Goal: Task Accomplishment & Management: Use online tool/utility

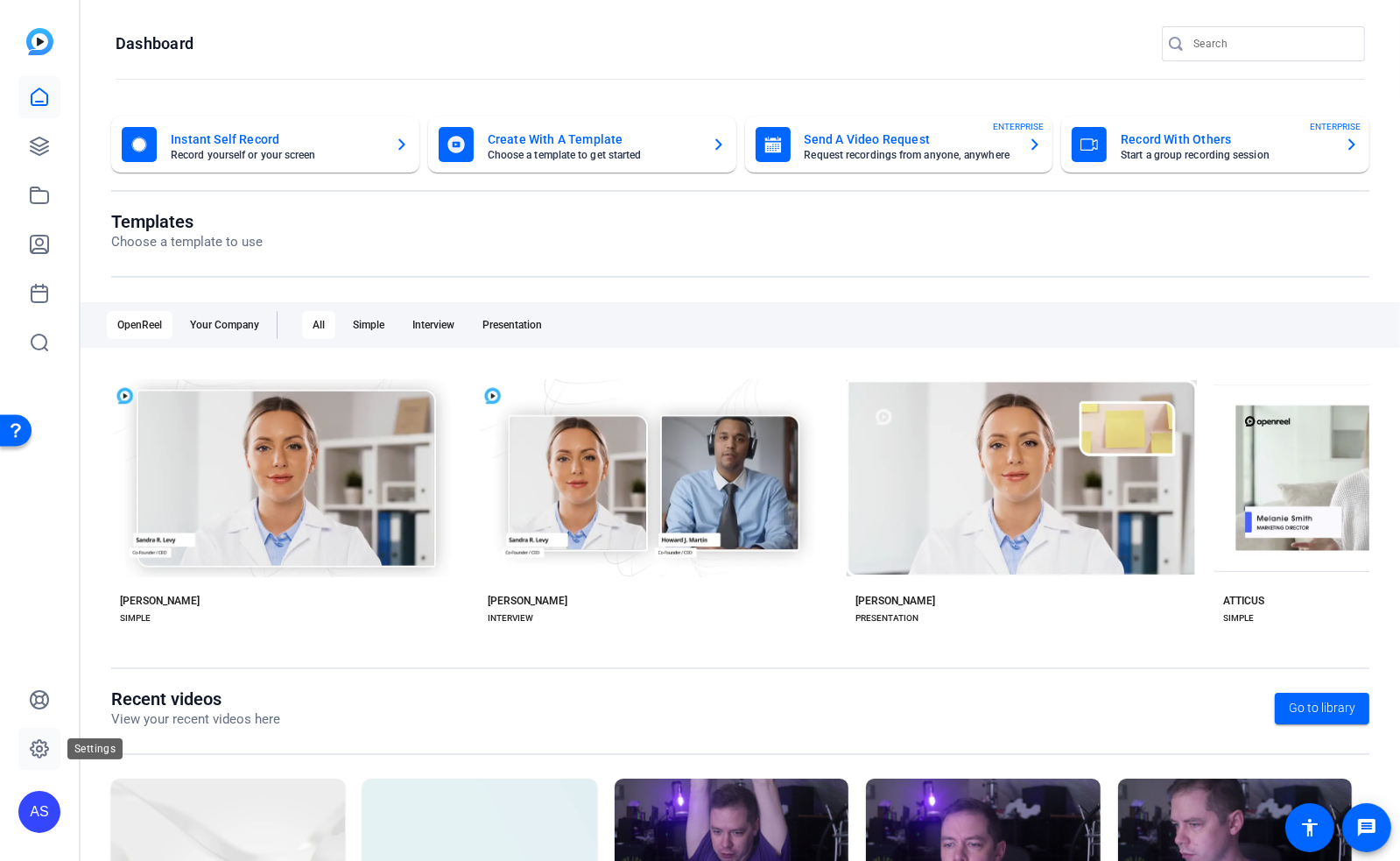
click at [28, 755] on link at bounding box center [40, 750] width 42 height 42
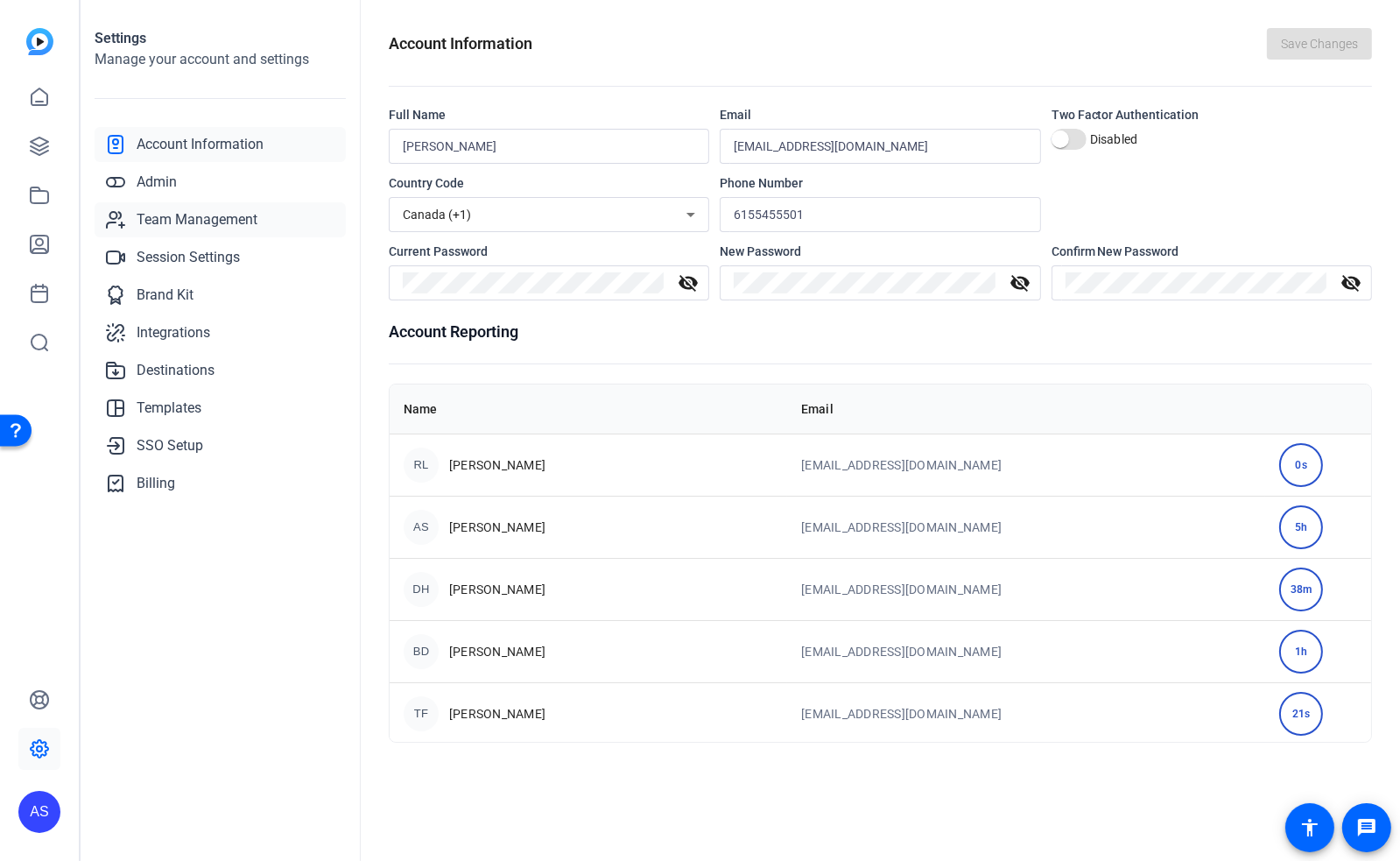
click at [181, 223] on span "Team Management" at bounding box center [196, 220] width 121 height 21
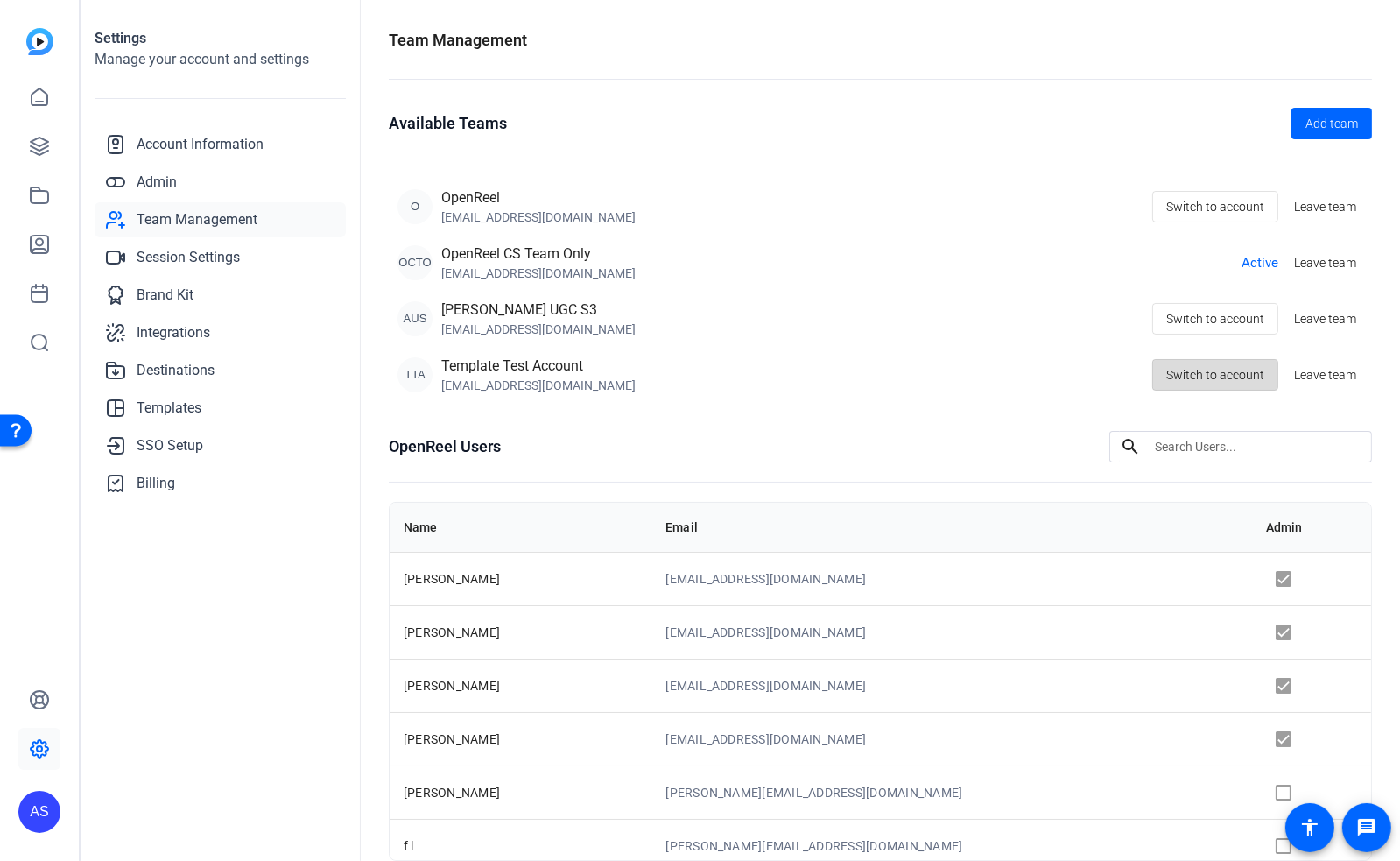
click at [1218, 379] on span "Switch to account" at bounding box center [1215, 375] width 98 height 34
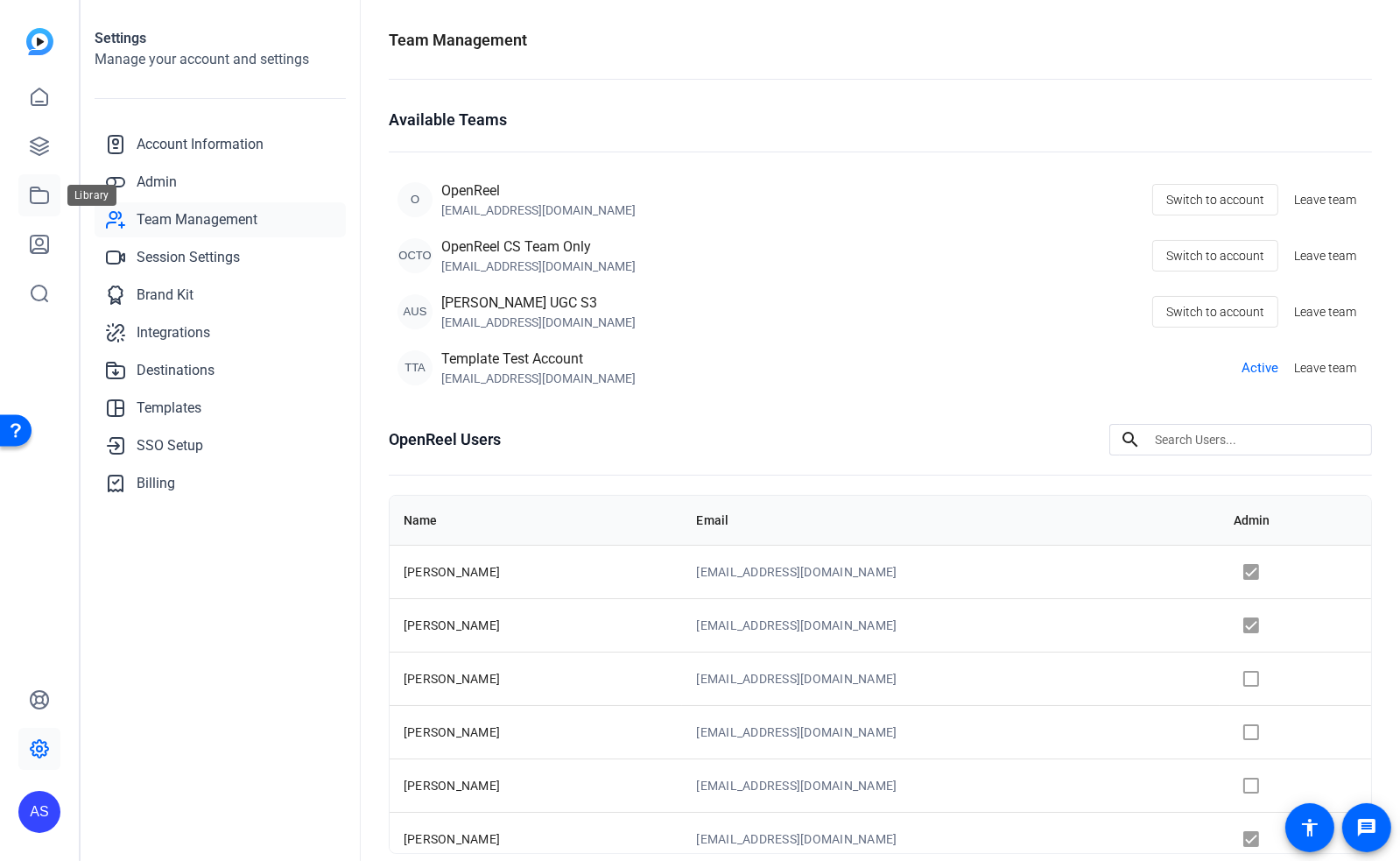
click at [38, 199] on icon at bounding box center [40, 196] width 21 height 21
click at [35, 251] on icon at bounding box center [40, 244] width 21 height 21
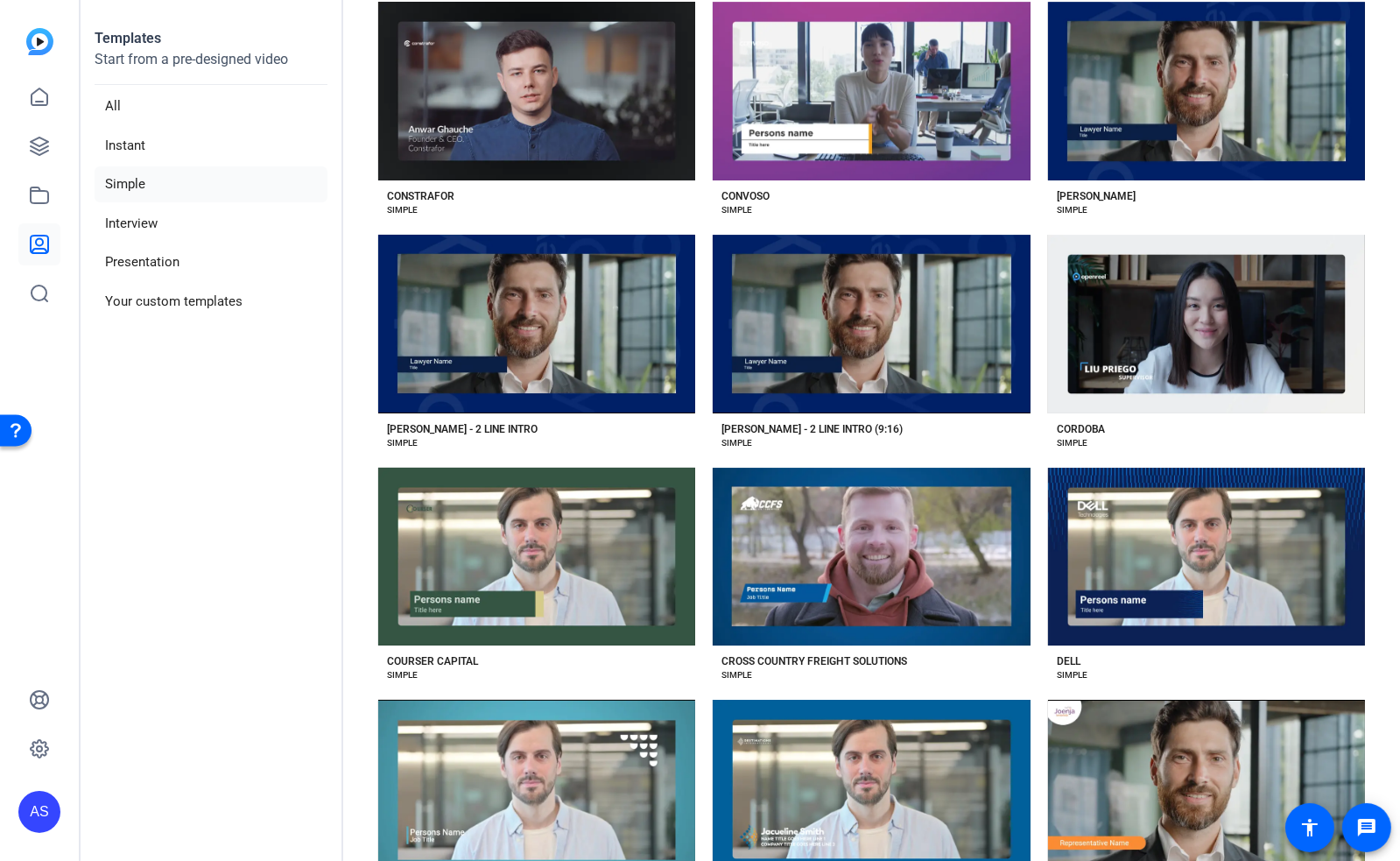
scroll to position [6424, 0]
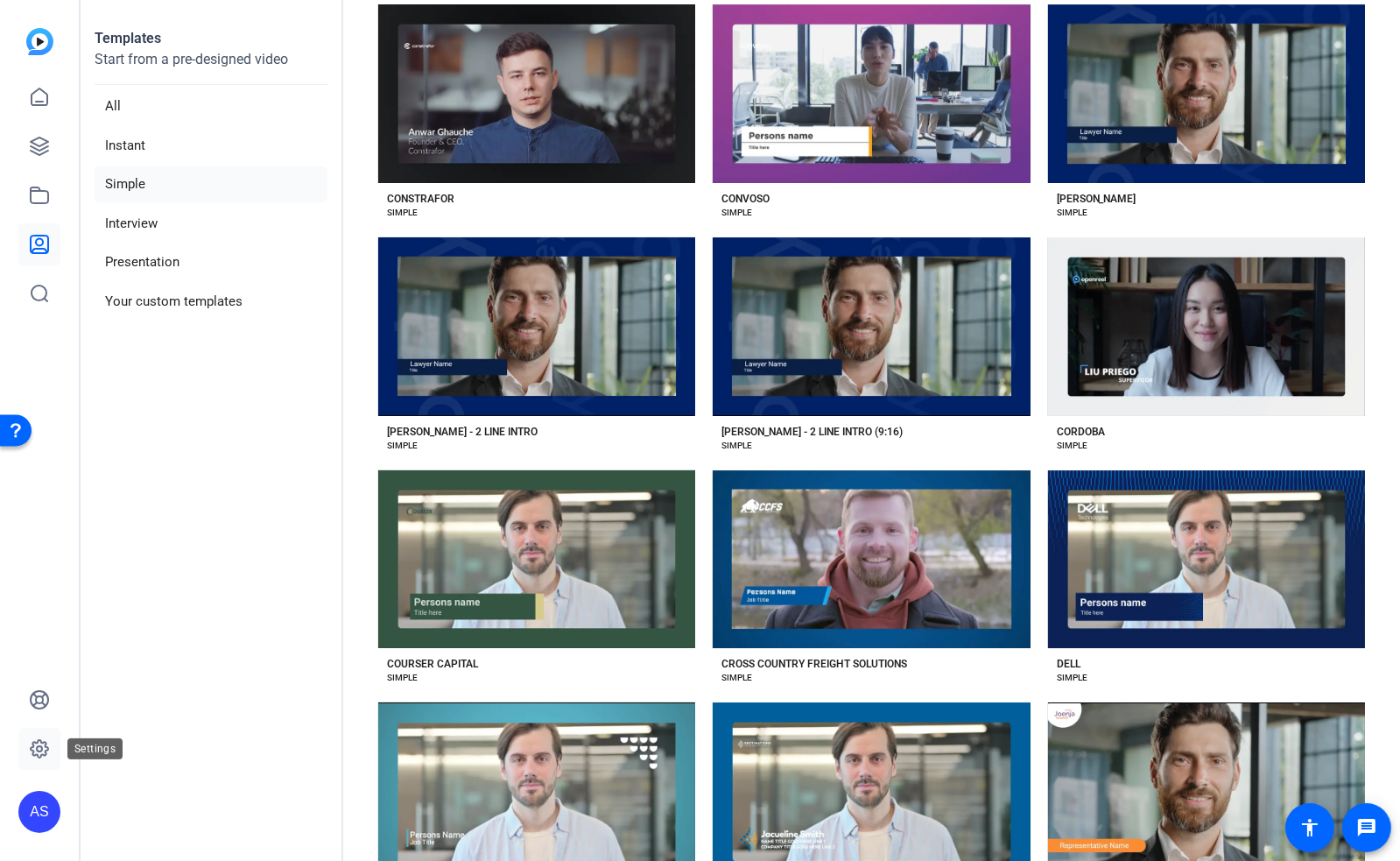
click at [44, 742] on icon at bounding box center [40, 750] width 18 height 18
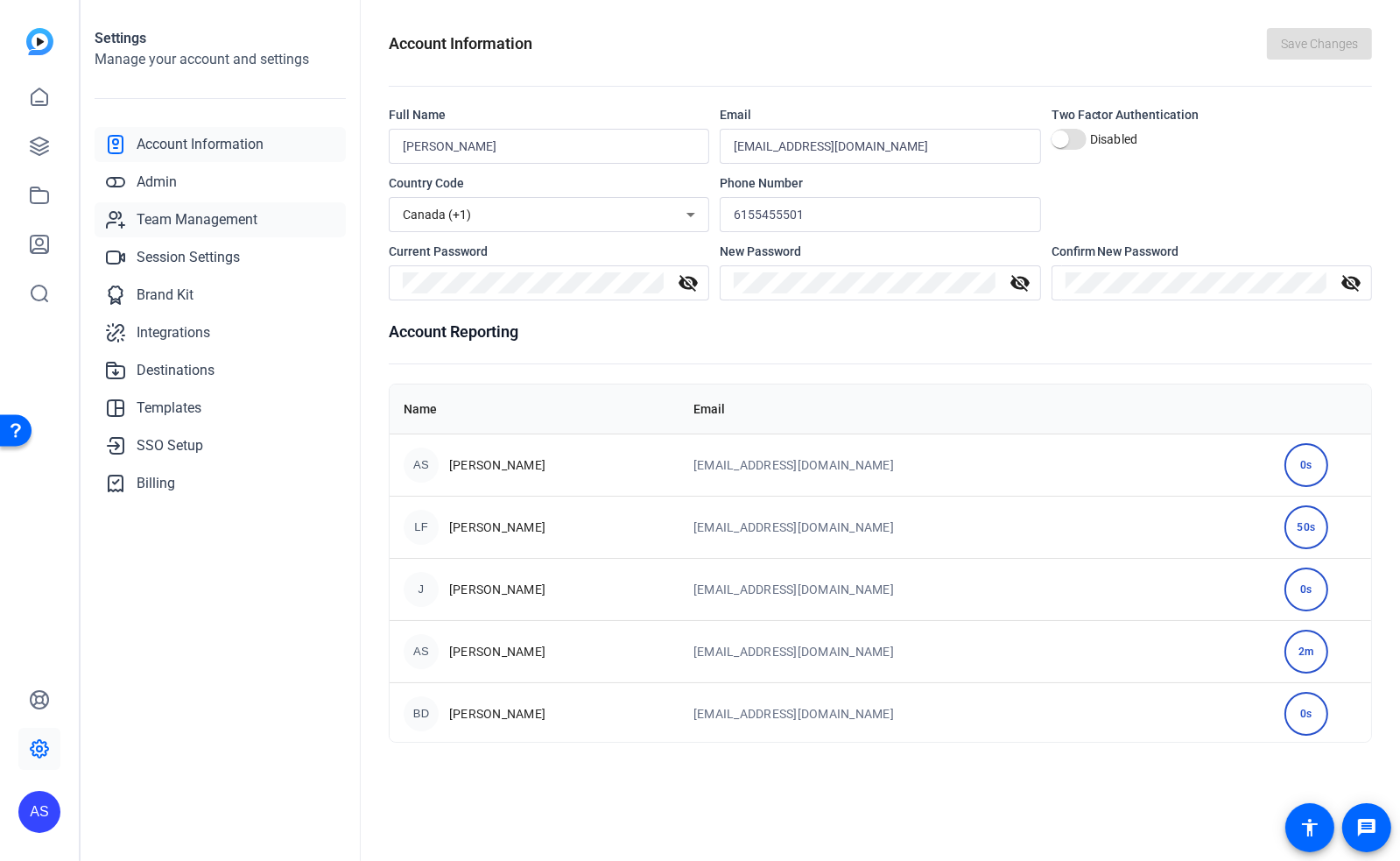
click at [195, 219] on span "Team Management" at bounding box center [196, 220] width 121 height 21
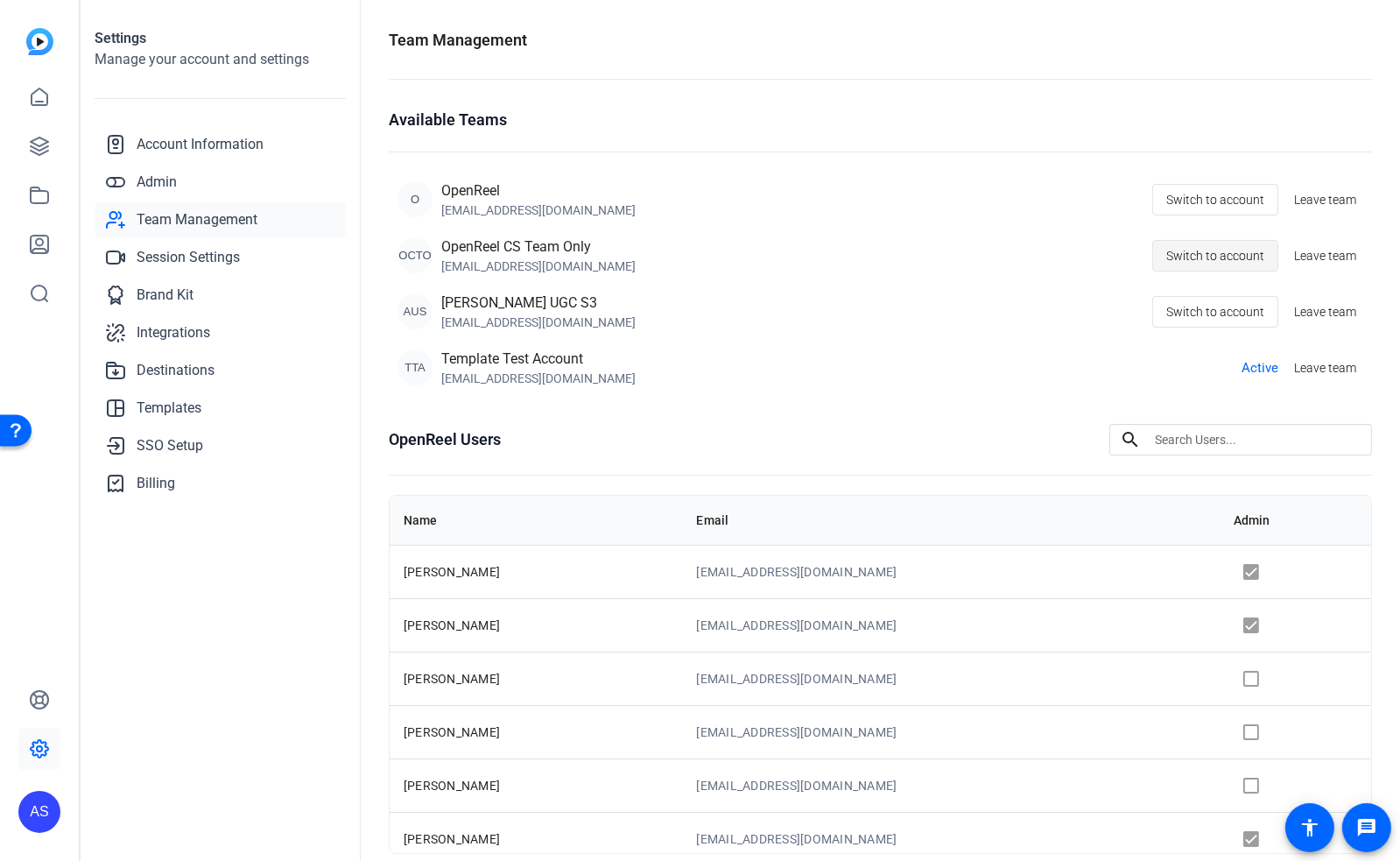
click at [1205, 255] on span "Switch to account" at bounding box center [1215, 256] width 98 height 34
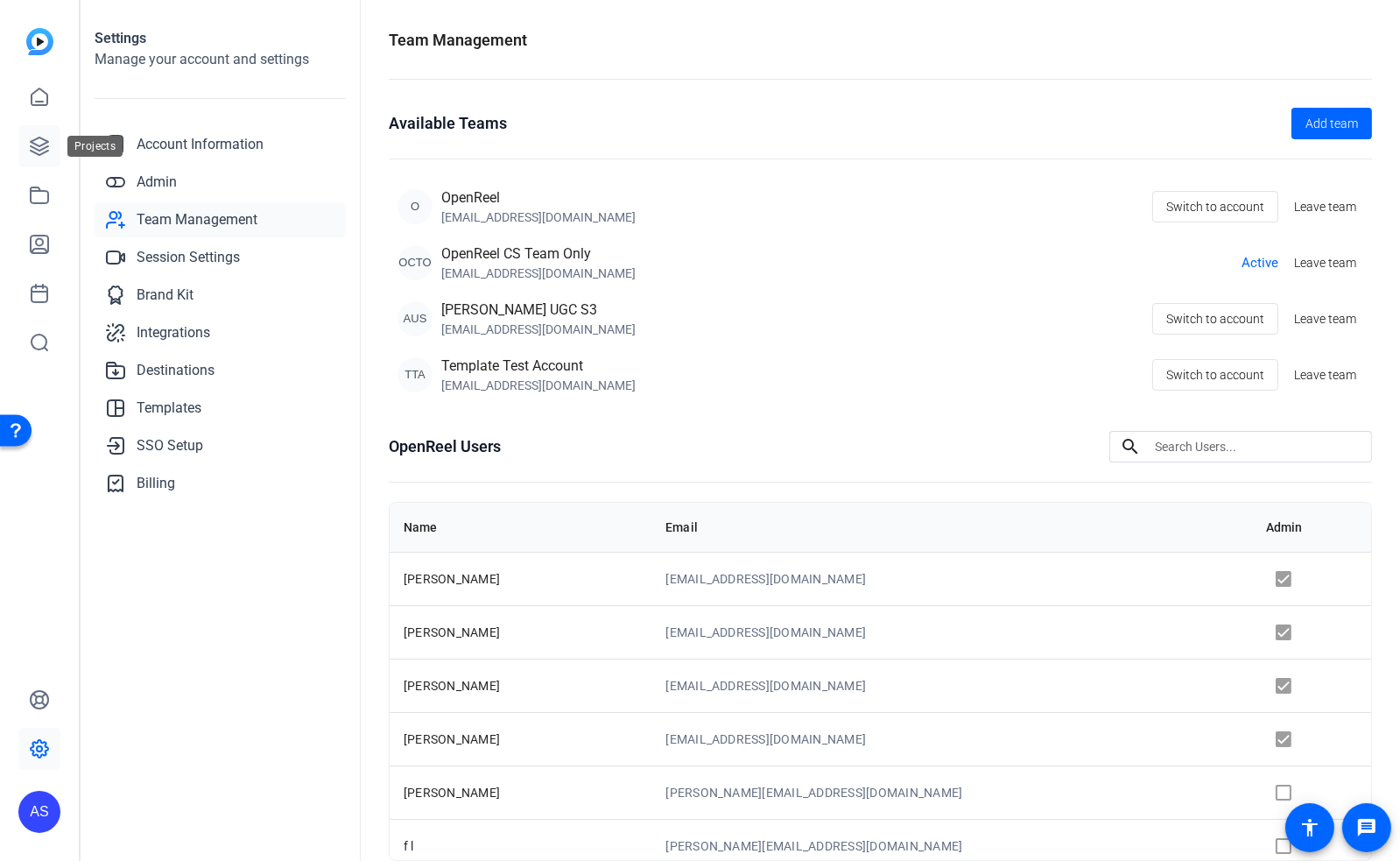
click at [39, 150] on icon at bounding box center [40, 146] width 18 height 18
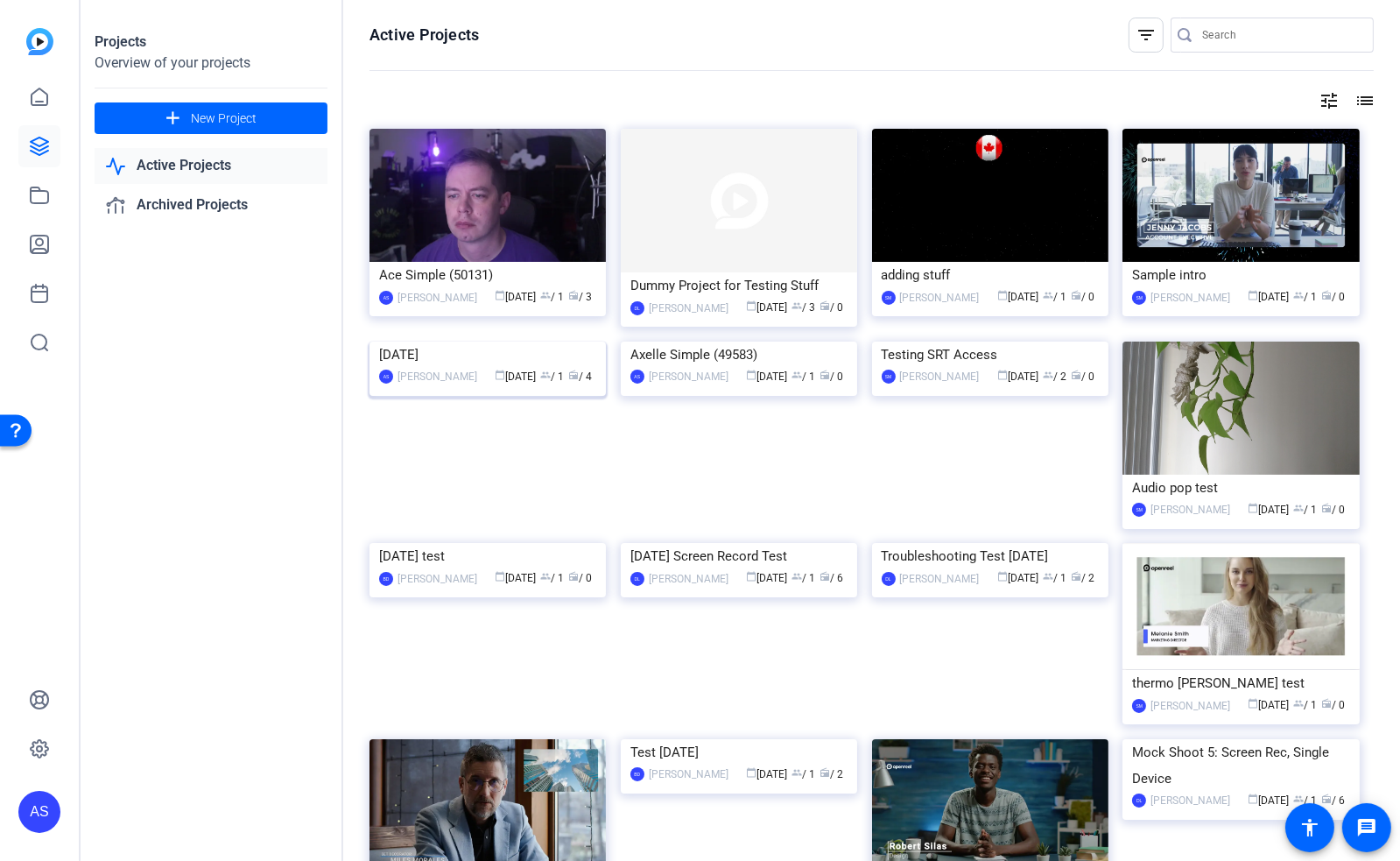
click at [467, 342] on img at bounding box center [487, 342] width 236 height 0
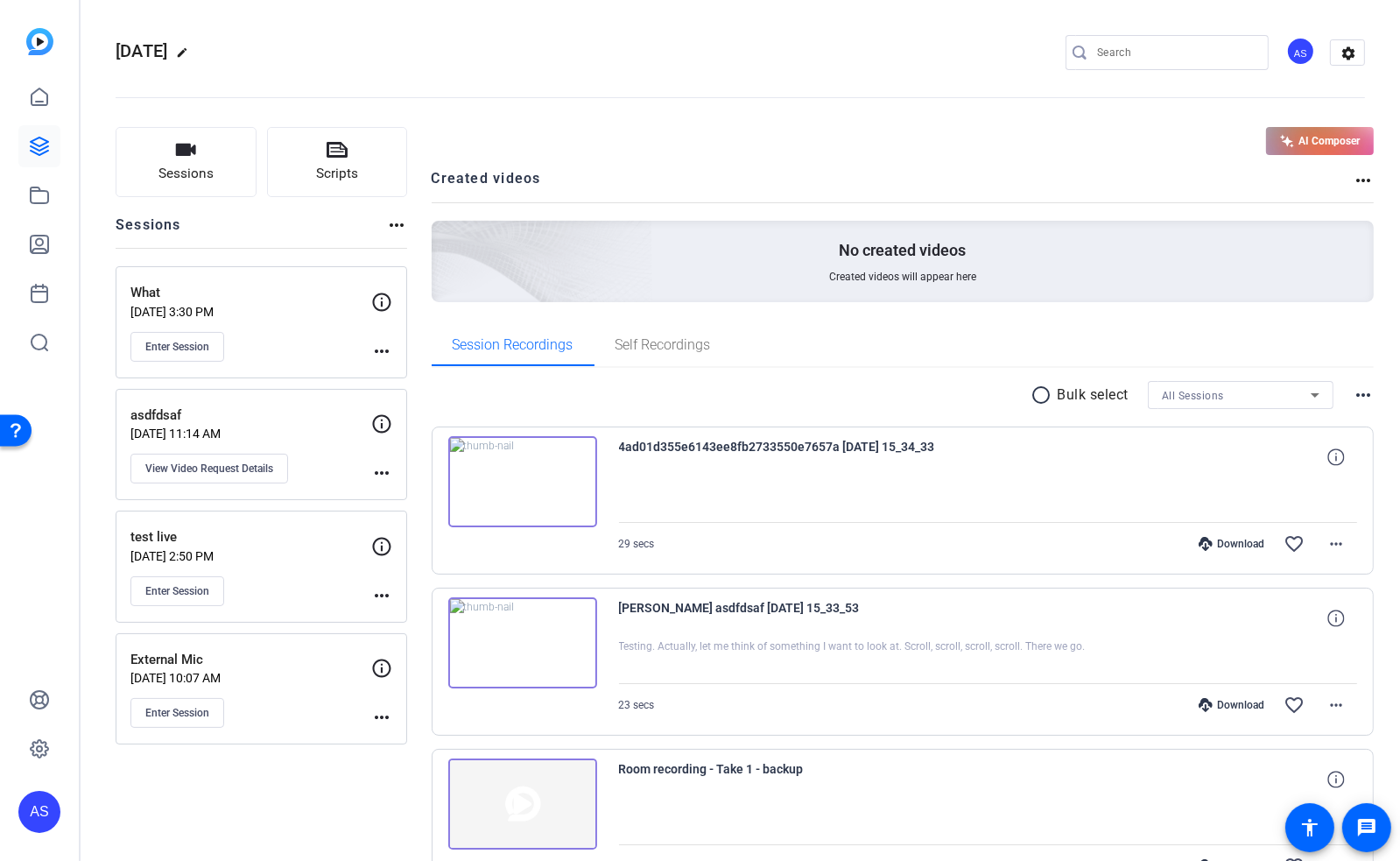
click at [1363, 392] on mat-icon "more_horiz" at bounding box center [1364, 396] width 21 height 21
click at [1363, 356] on div at bounding box center [700, 430] width 1400 height 861
click at [1353, 182] on mat-icon "more_horiz" at bounding box center [1364, 181] width 21 height 21
click at [1075, 169] on div at bounding box center [700, 430] width 1400 height 861
click at [650, 349] on span "Self Recordings" at bounding box center [663, 345] width 96 height 14
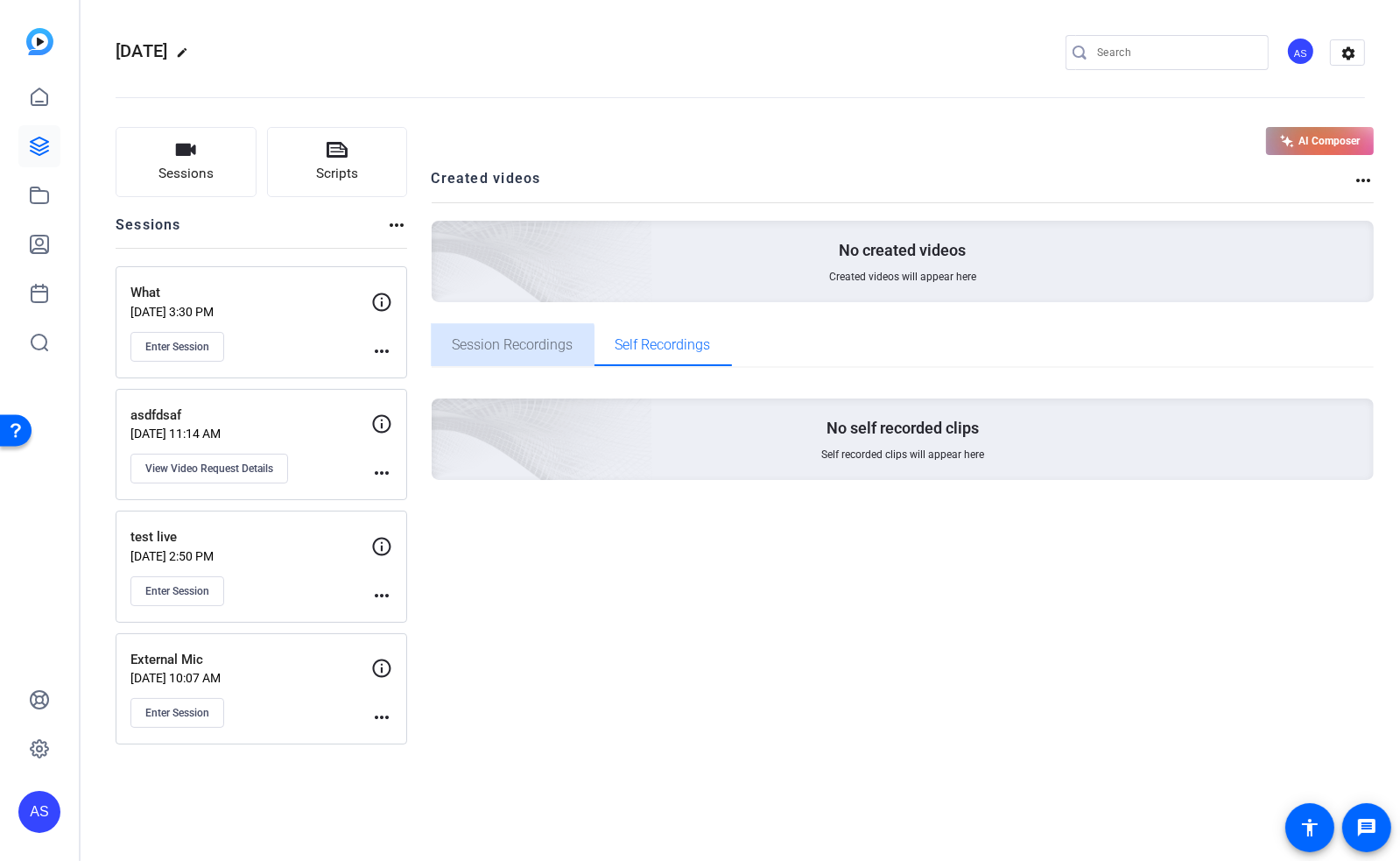
click at [467, 352] on span "Session Recordings" at bounding box center [513, 345] width 121 height 14
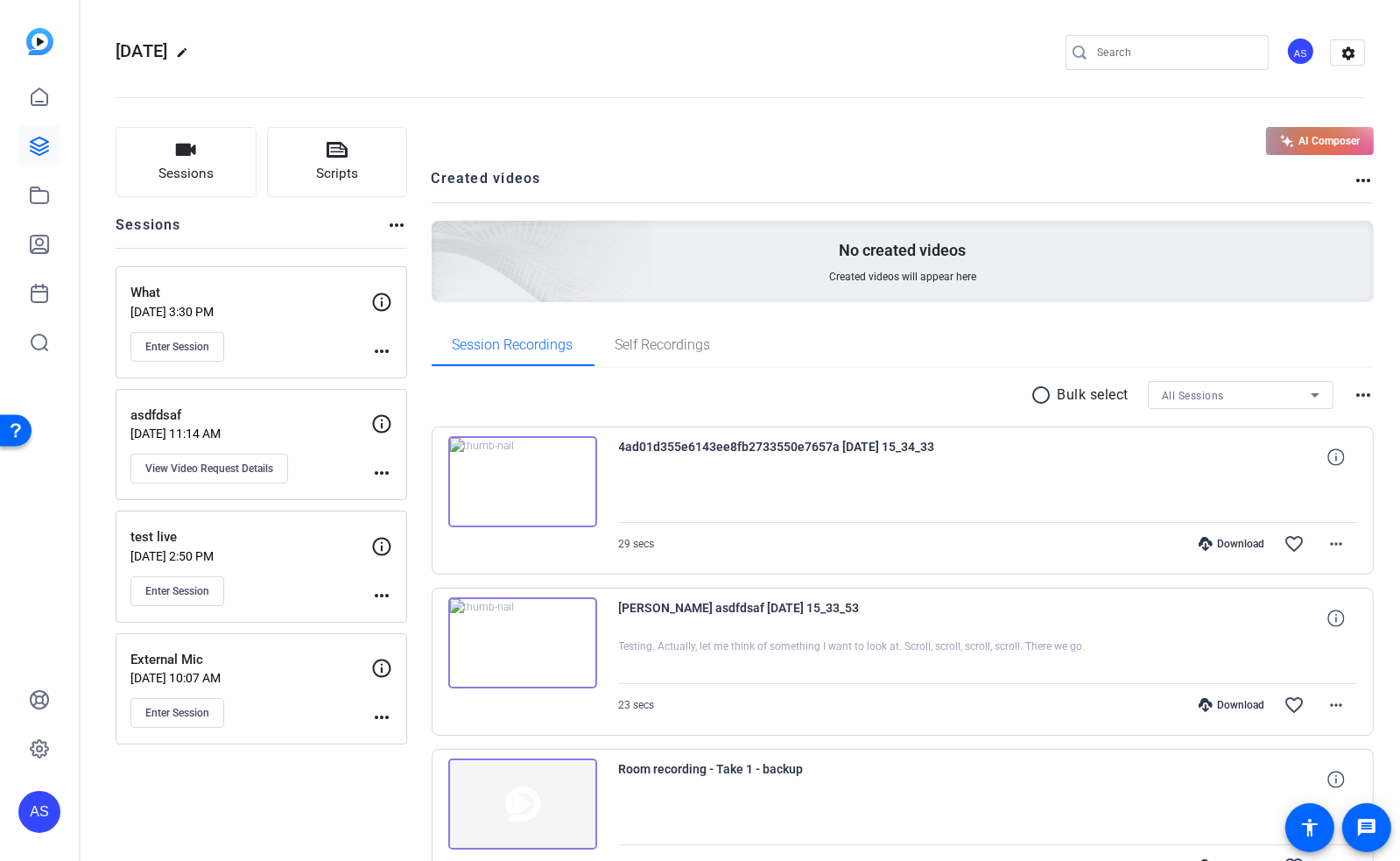
click at [1289, 389] on div "All Sessions" at bounding box center [1236, 396] width 149 height 22
click at [37, 142] on div at bounding box center [700, 430] width 1400 height 861
click at [44, 149] on icon at bounding box center [40, 146] width 18 height 18
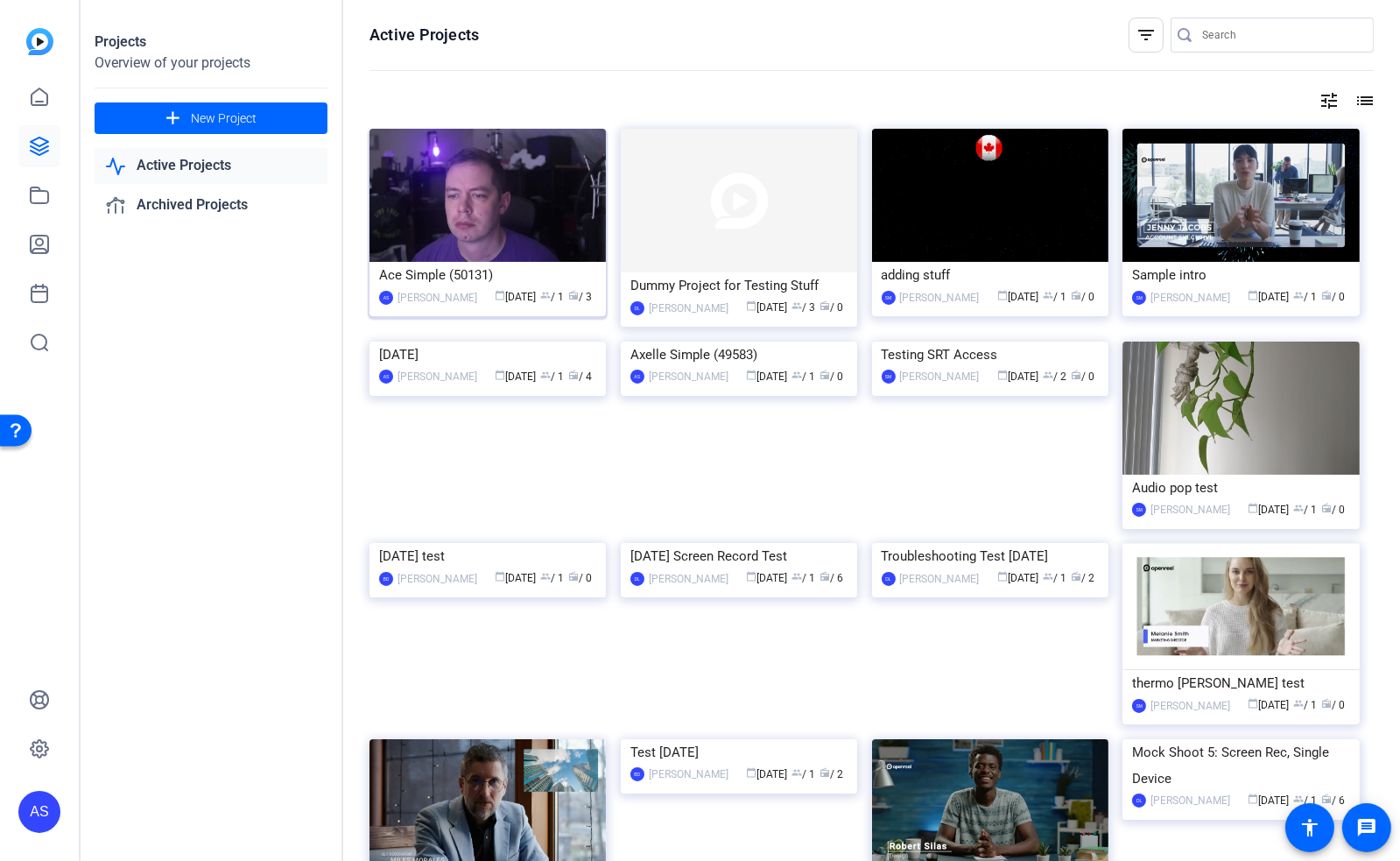
click at [444, 276] on div "Ace Simple (50131)" at bounding box center [488, 275] width 218 height 27
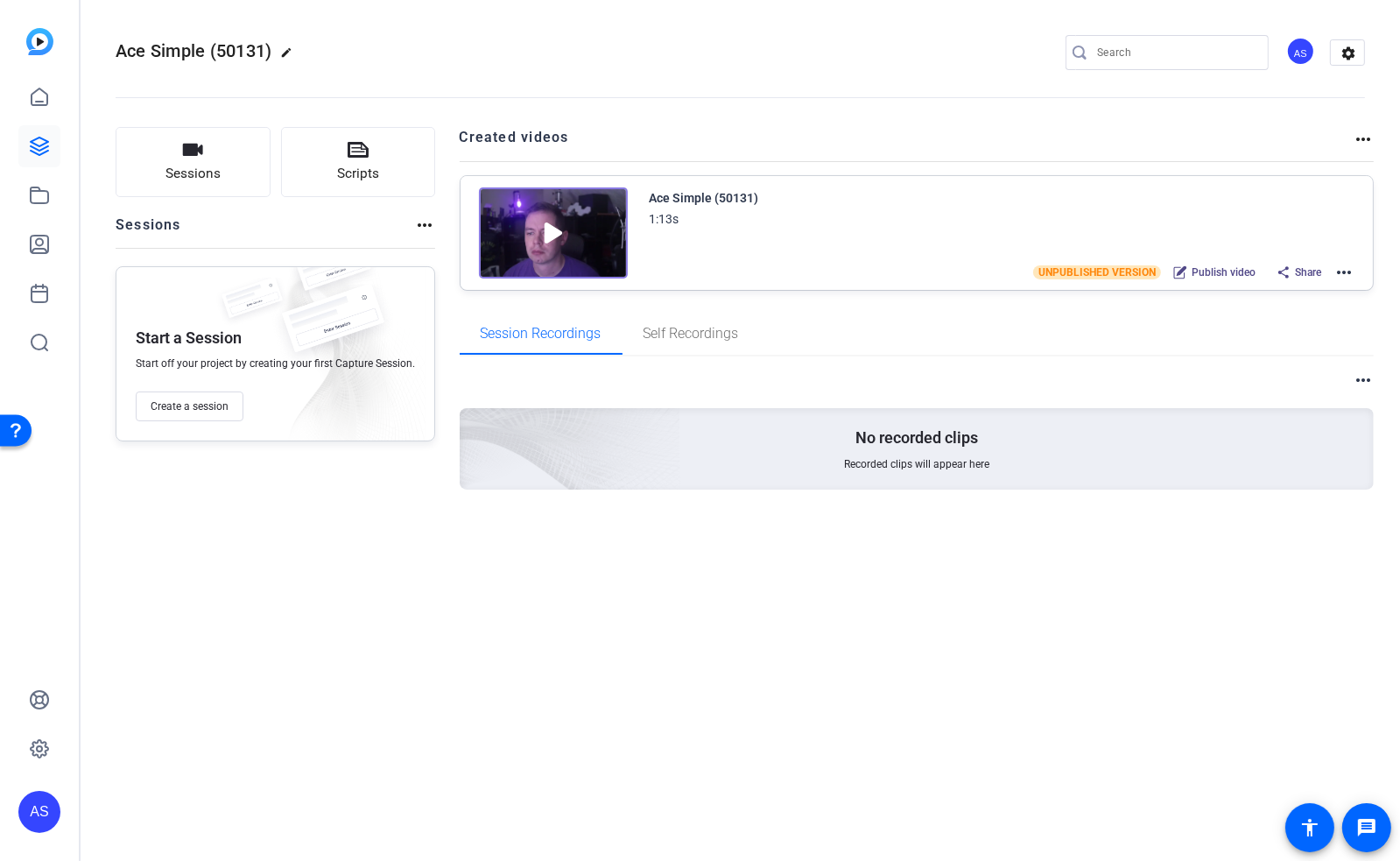
click at [1352, 276] on mat-icon "more_horiz" at bounding box center [1344, 273] width 21 height 21
click at [1269, 295] on span "Edit in Creator" at bounding box center [1281, 293] width 122 height 21
